Goal: Task Accomplishment & Management: Manage account settings

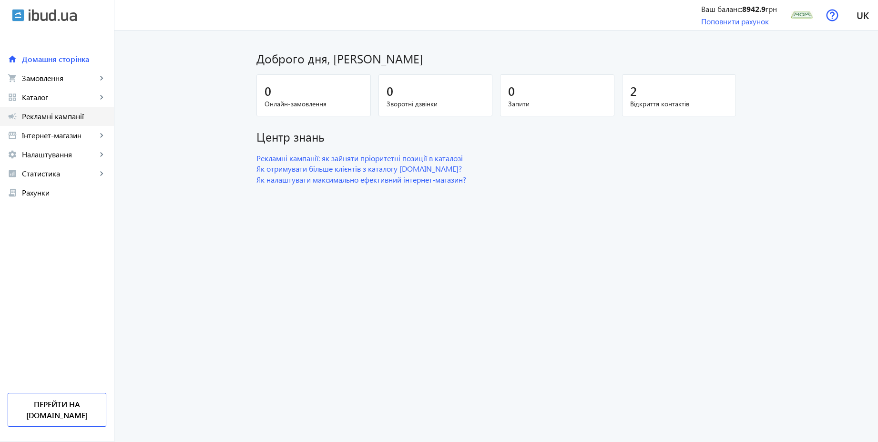
click at [66, 121] on span "Рекламні кампанії" at bounding box center [64, 117] width 84 height 10
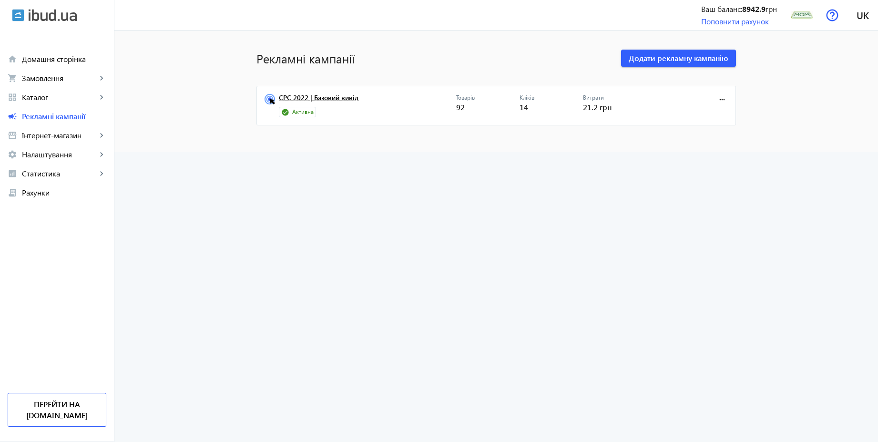
click at [321, 98] on link "CPC 2022 | Базовий вивід" at bounding box center [367, 100] width 177 height 13
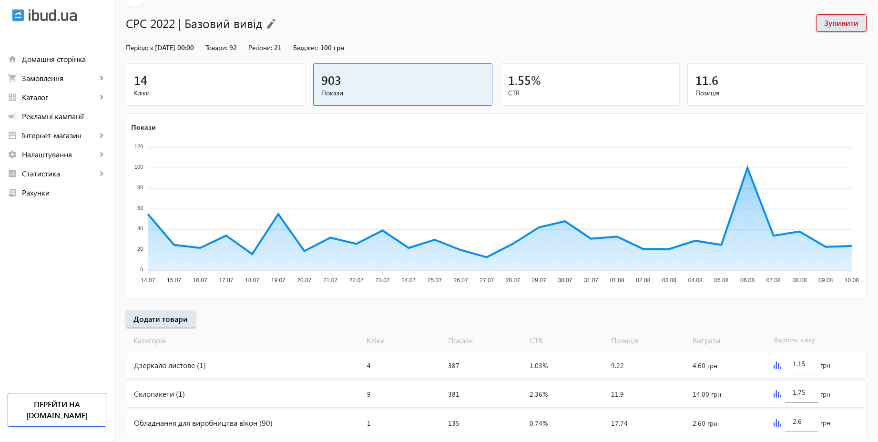
scroll to position [77, 0]
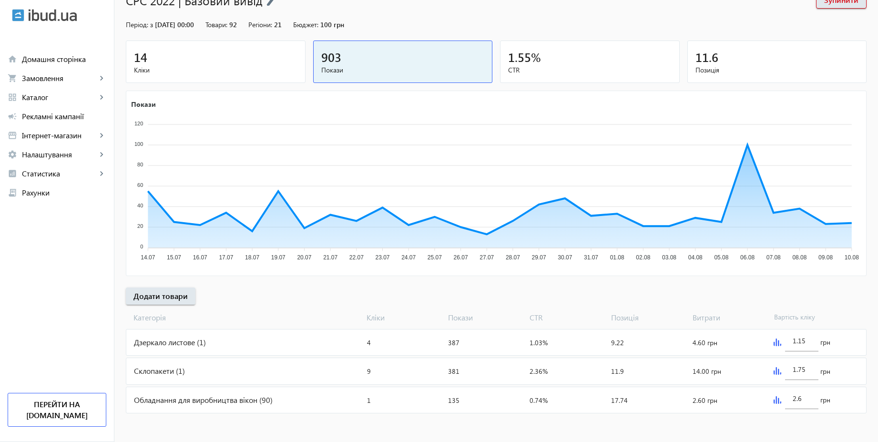
click at [779, 399] on img at bounding box center [778, 400] width 8 height 8
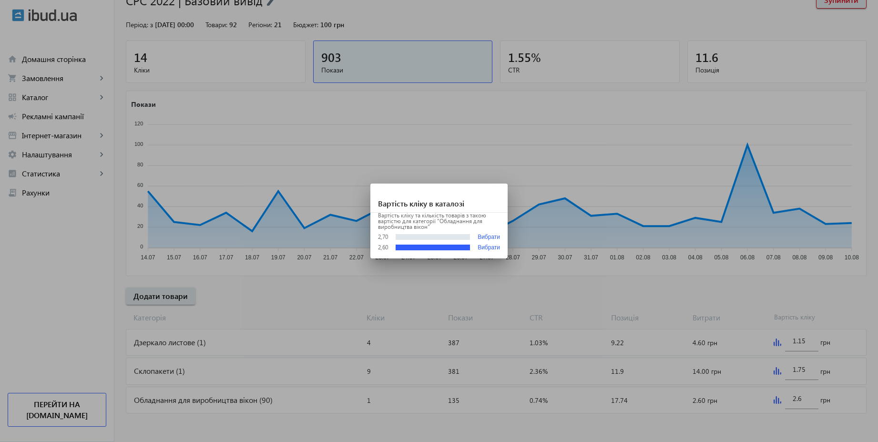
scroll to position [0, 0]
click at [794, 398] on div at bounding box center [439, 221] width 878 height 442
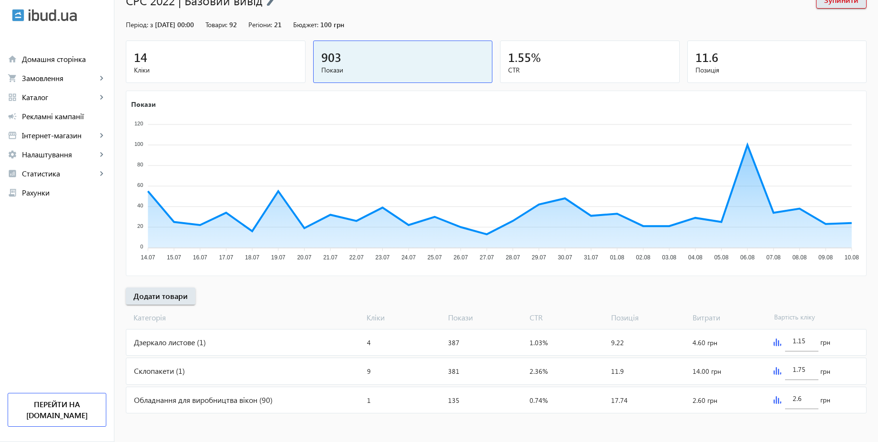
scroll to position [77, 0]
click at [803, 400] on input "2.6" at bounding box center [802, 398] width 18 height 9
type input "3.6"
click at [795, 291] on div "arrow_back Рекламні кампанії CPC 2022 | Базовий вивід Зупинити Період: з [DATE]…" at bounding box center [496, 190] width 764 height 451
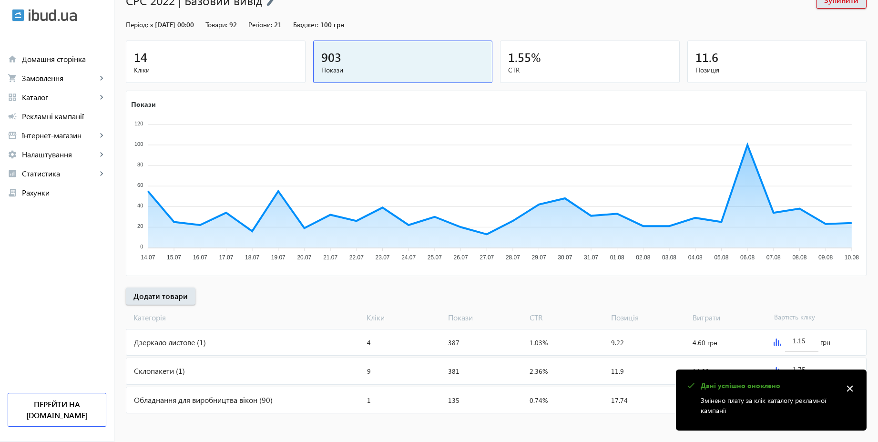
click at [857, 389] on mat-icon "close" at bounding box center [850, 388] width 14 height 14
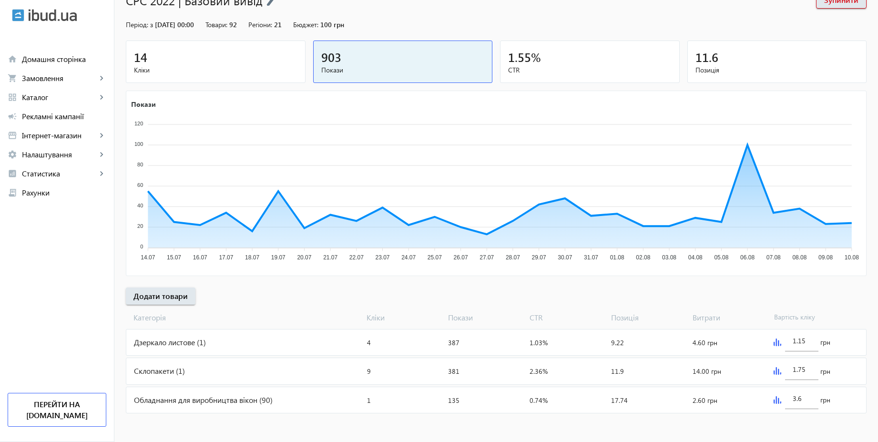
click at [775, 369] on img at bounding box center [778, 371] width 8 height 8
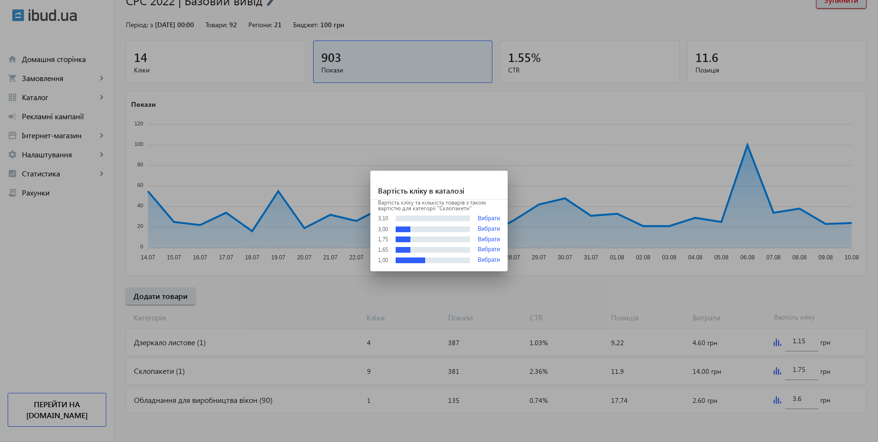
scroll to position [0, 0]
click at [708, 303] on div at bounding box center [439, 221] width 878 height 442
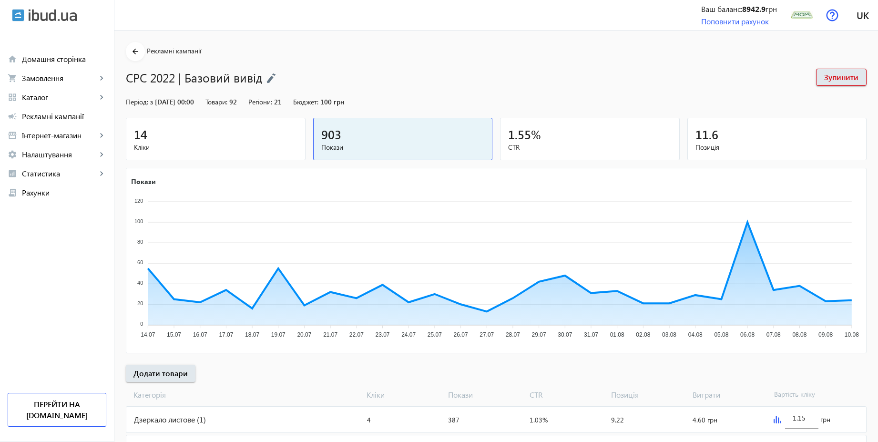
scroll to position [77, 0]
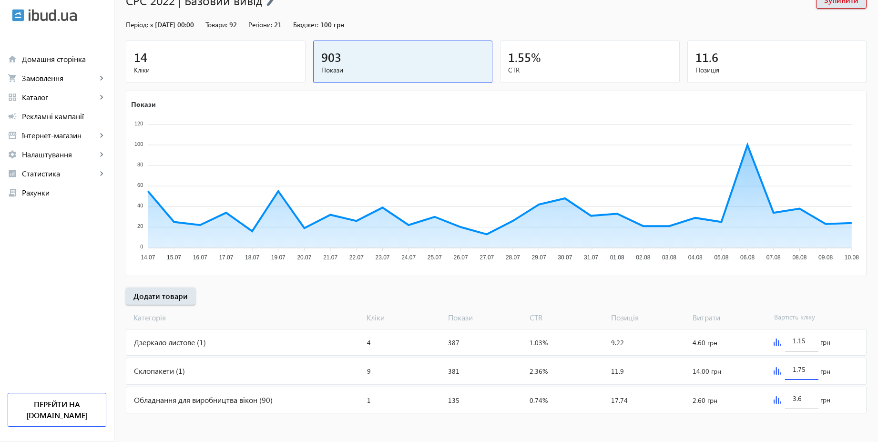
drag, startPoint x: 810, startPoint y: 371, endPoint x: 758, endPoint y: 367, distance: 51.7
click at [759, 364] on mat-card "Склопакети (1) Кліки: 9 Покази: 381 CTR: 2.36% Позиція: 11.9 Витрати: 14.00 грн…" at bounding box center [496, 371] width 741 height 27
type input "3.5"
click at [723, 303] on div "arrow_back Рекламні кампанії CPC 2022 | Базовий вивід Зупинити Період: з [DATE]…" at bounding box center [496, 190] width 764 height 451
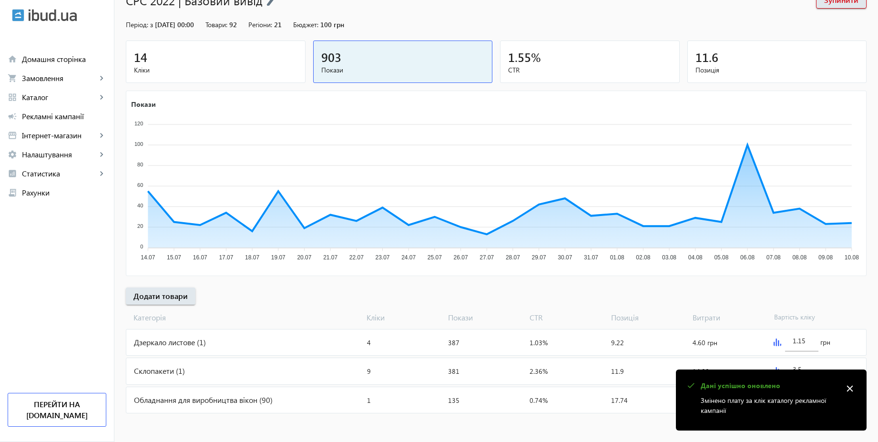
click at [777, 343] on img at bounding box center [778, 343] width 8 height 8
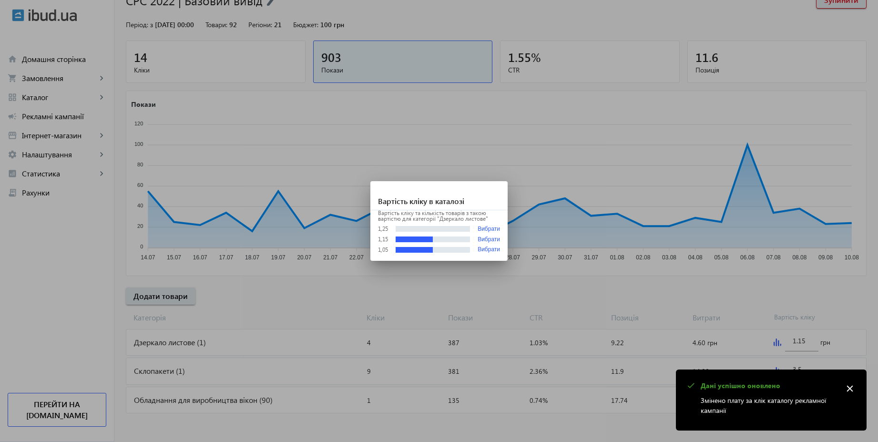
click at [783, 292] on div at bounding box center [439, 221] width 878 height 442
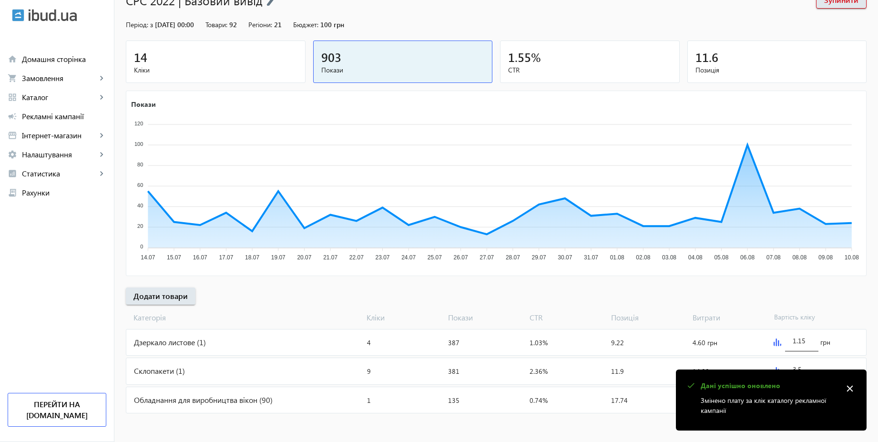
scroll to position [77, 0]
click at [178, 340] on div "Дзеркало листове (1)" at bounding box center [244, 342] width 237 height 26
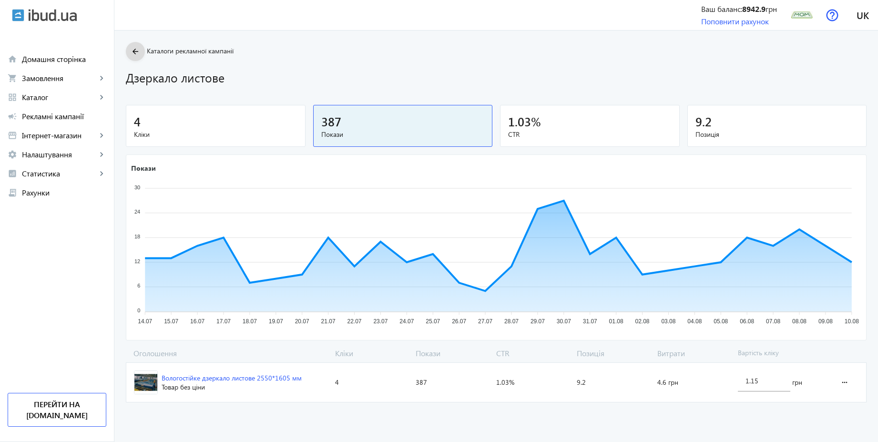
click at [130, 47] on mat-icon "arrow_back" at bounding box center [136, 52] width 12 height 12
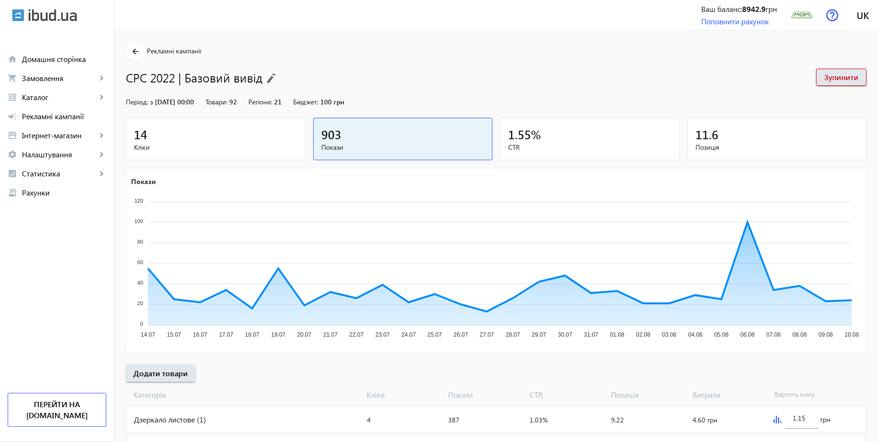
scroll to position [77, 0]
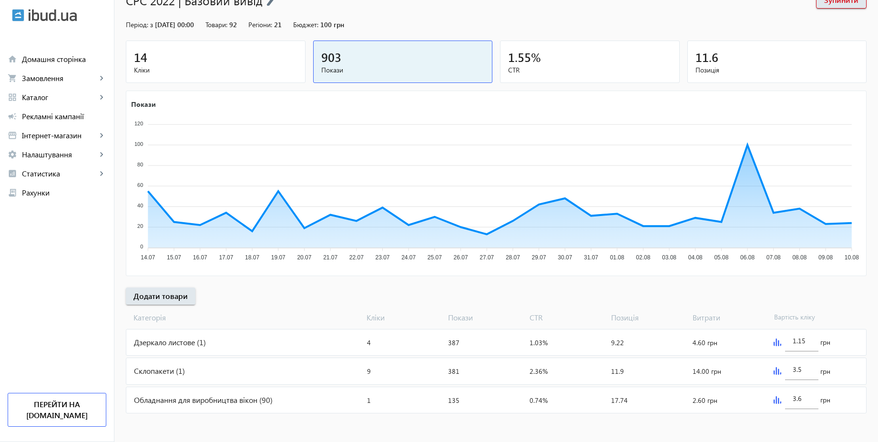
click at [215, 370] on div "Склопакети (1)" at bounding box center [244, 371] width 237 height 26
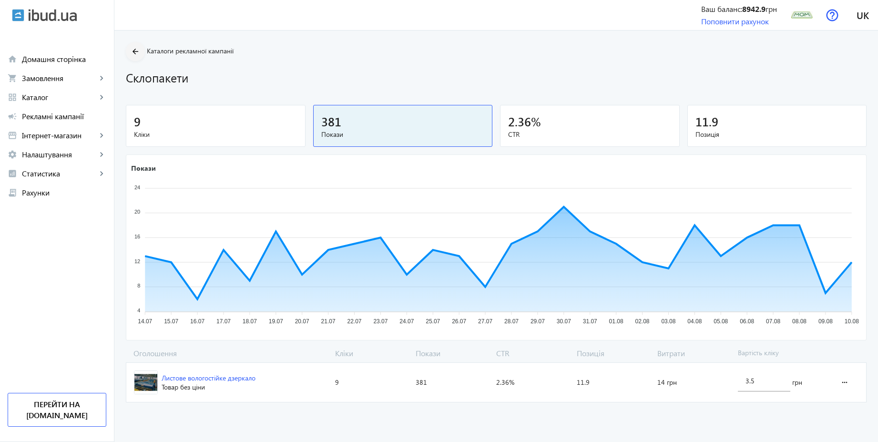
click at [130, 54] on mat-icon "arrow_back" at bounding box center [136, 52] width 12 height 12
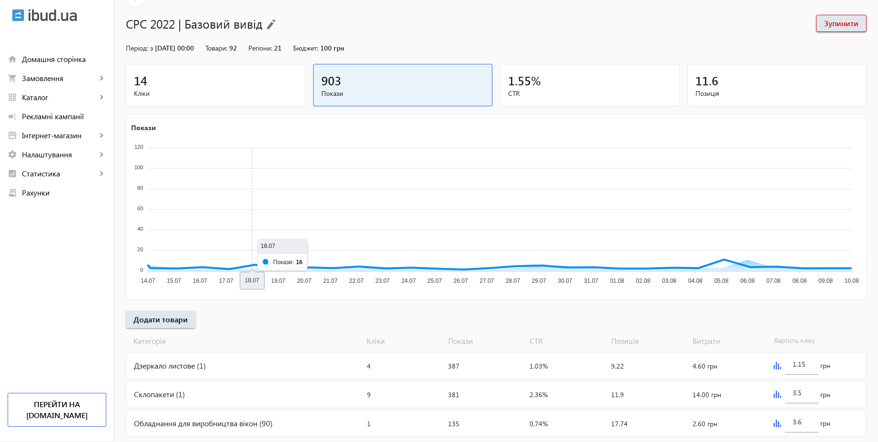
scroll to position [77, 0]
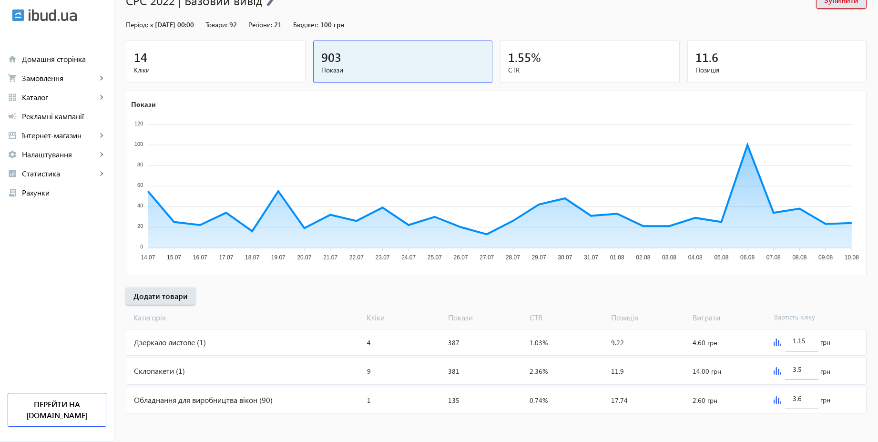
click at [257, 406] on div "Обладнання для виробництва вікон (90)" at bounding box center [244, 400] width 237 height 26
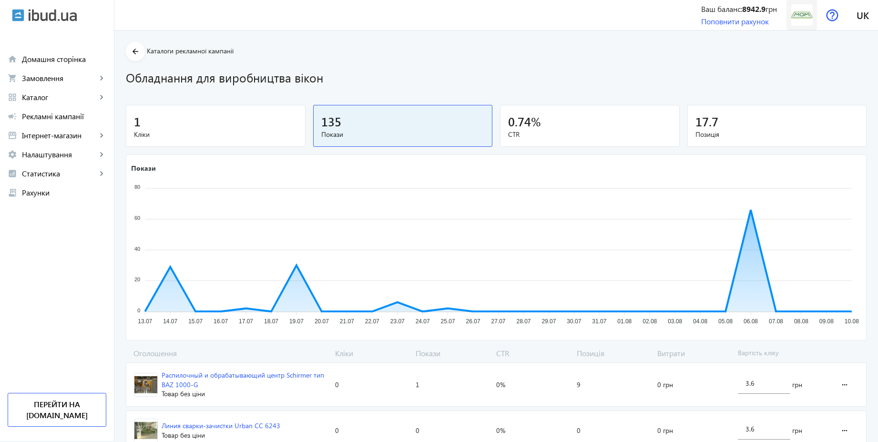
click at [798, 14] on img at bounding box center [801, 14] width 21 height 21
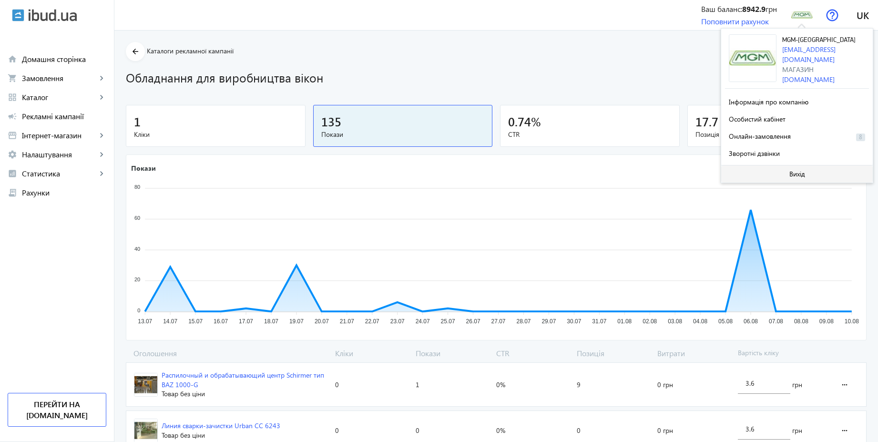
click at [807, 171] on span at bounding box center [797, 174] width 152 height 23
